Goal: Task Accomplishment & Management: Complete application form

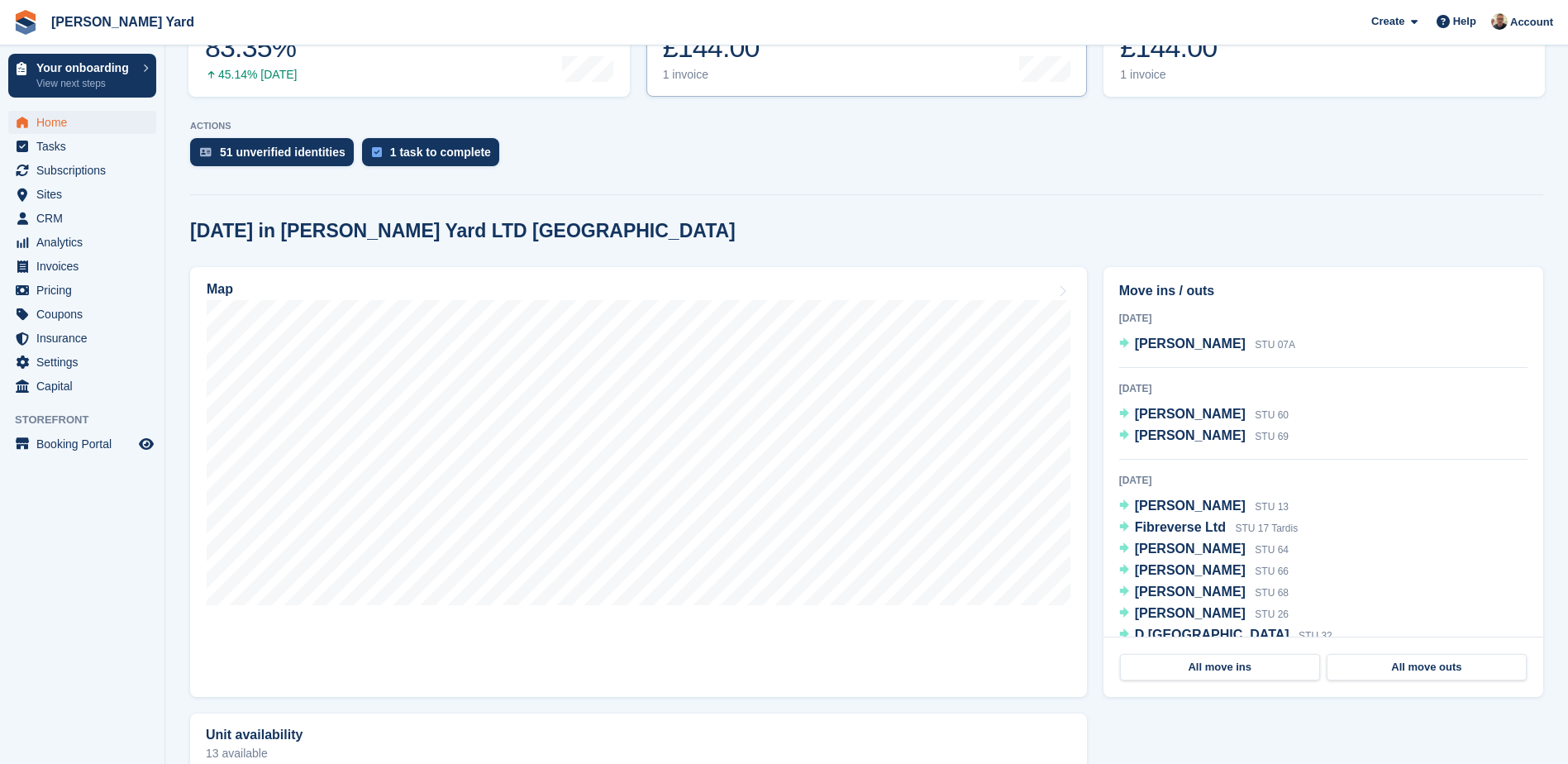
scroll to position [331, 0]
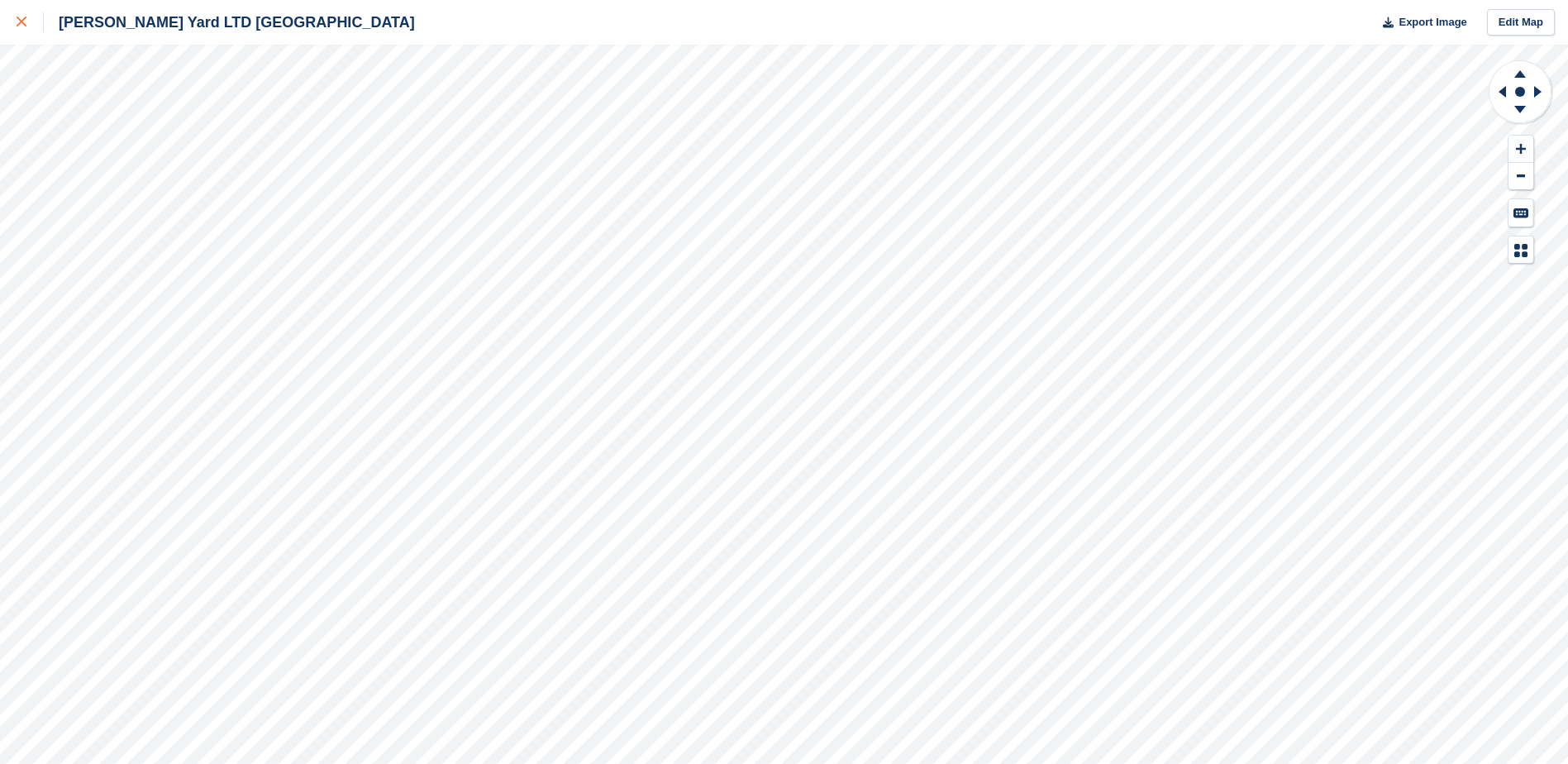
click at [17, 19] on icon at bounding box center [21, 21] width 10 height 10
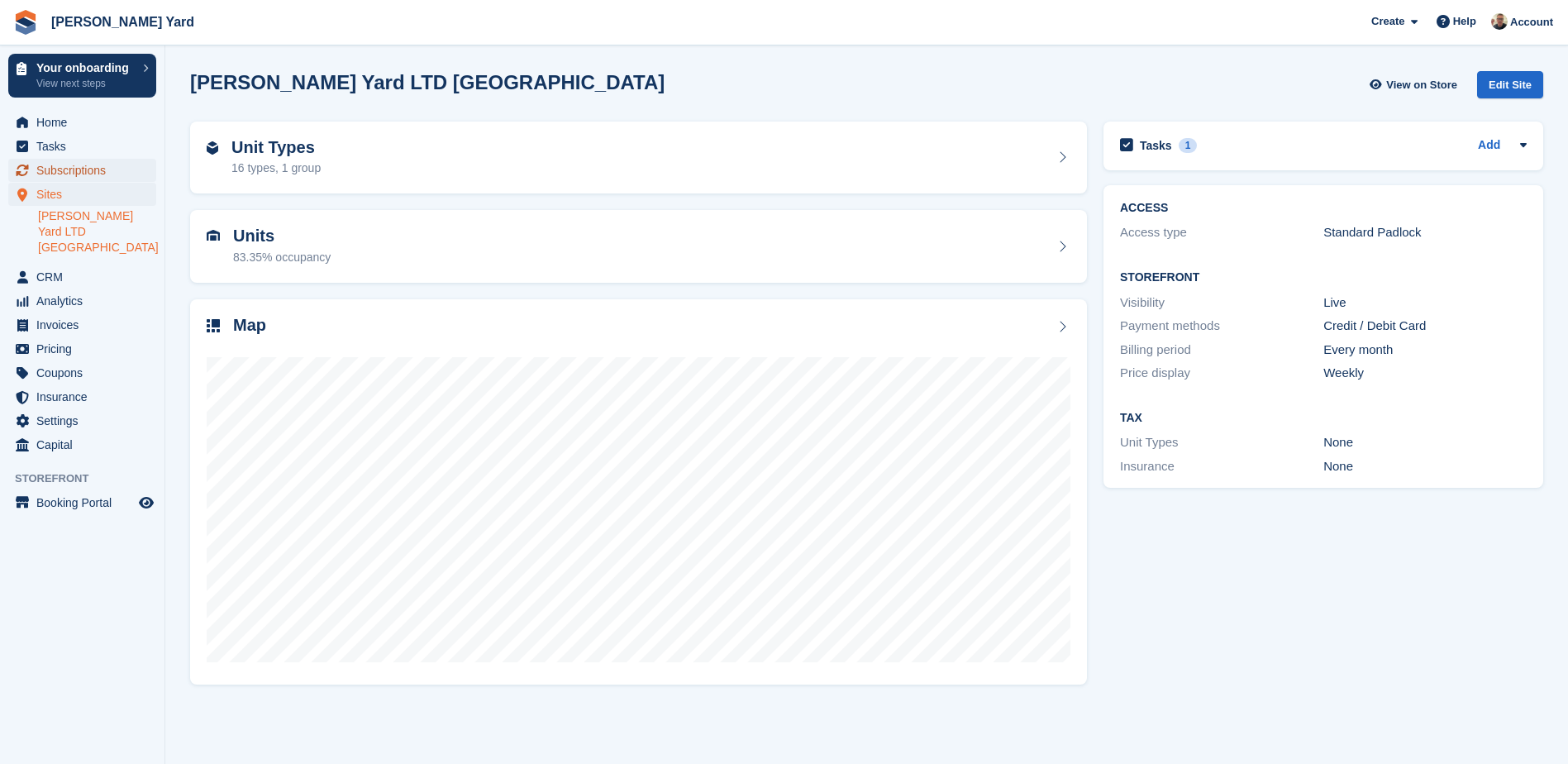
drag, startPoint x: 68, startPoint y: 177, endPoint x: 131, endPoint y: 174, distance: 63.1
click at [68, 176] on span "Subscriptions" at bounding box center [86, 170] width 99 height 23
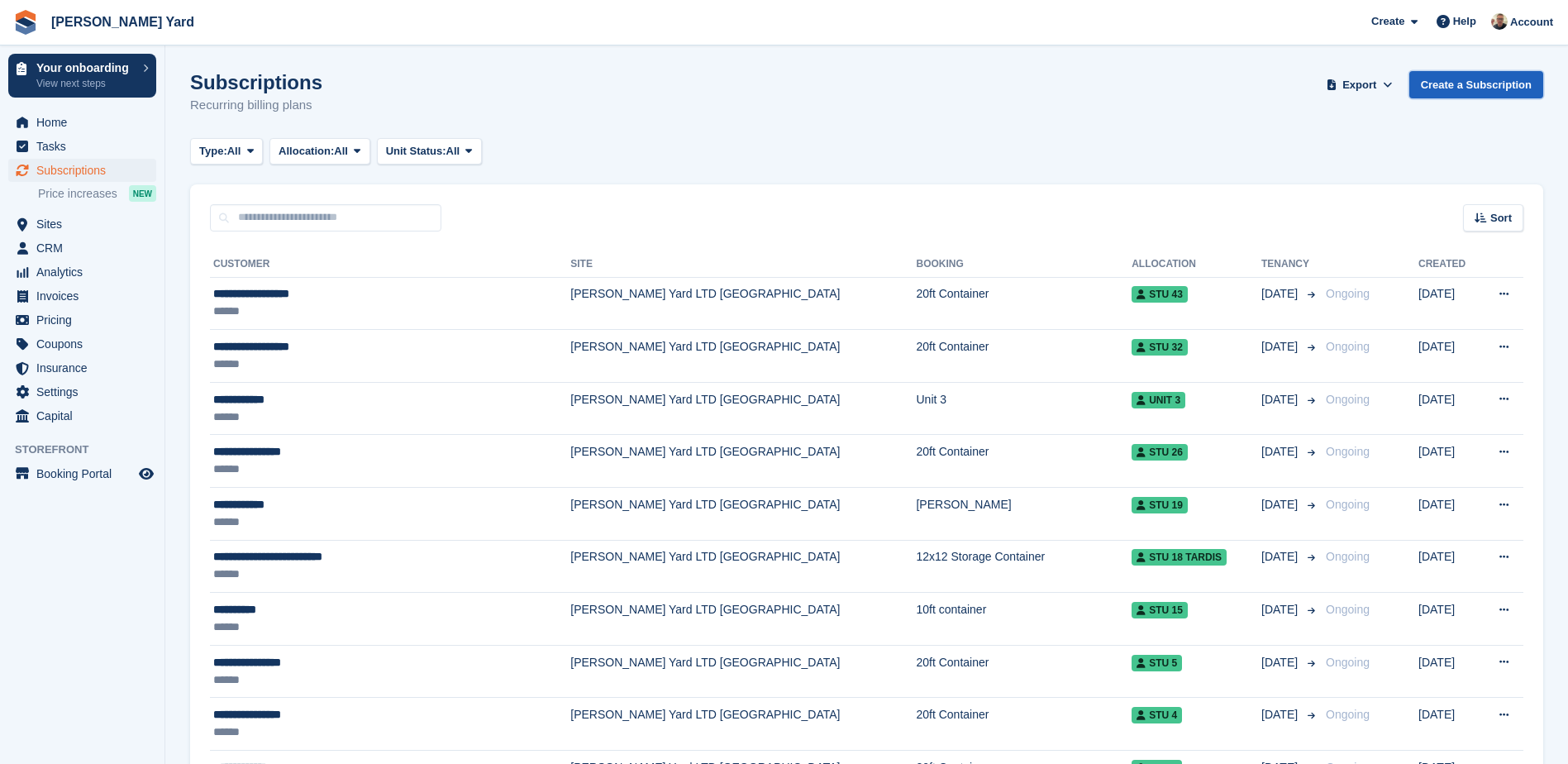
click at [1498, 80] on link "Create a Subscription" at bounding box center [1476, 85] width 134 height 28
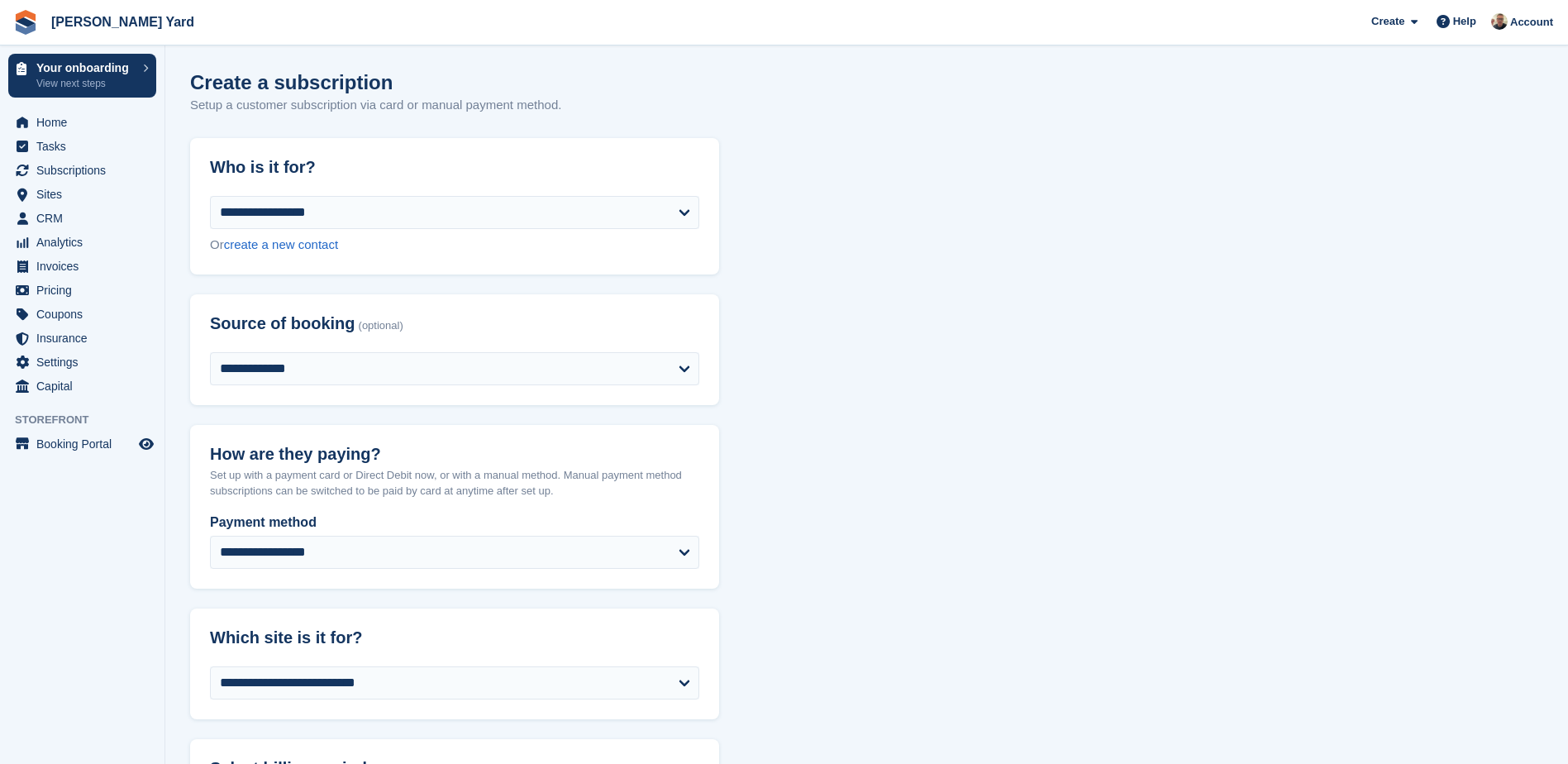
click at [494, 194] on header "Who is it for?" at bounding box center [455, 167] width 529 height 59
click at [479, 205] on select "**********" at bounding box center [455, 212] width 490 height 33
